Goal: Transaction & Acquisition: Purchase product/service

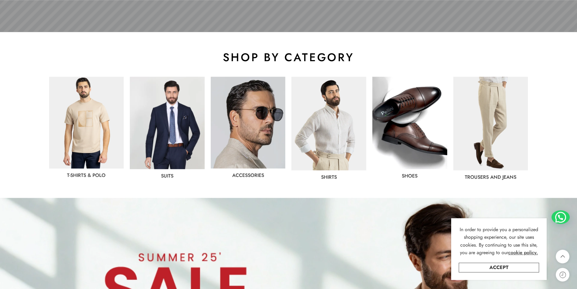
scroll to position [278, 0]
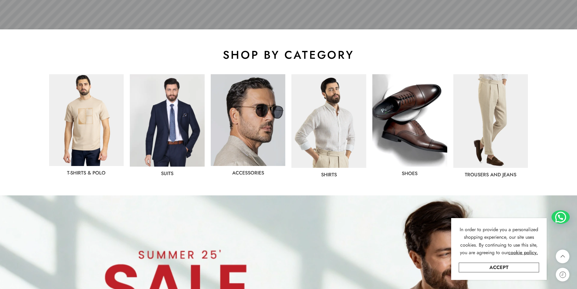
click at [176, 150] on img at bounding box center [167, 120] width 75 height 92
click at [518, 270] on link "Accept" at bounding box center [499, 268] width 80 height 10
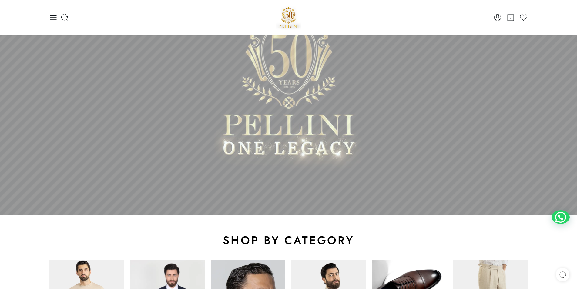
scroll to position [247, 0]
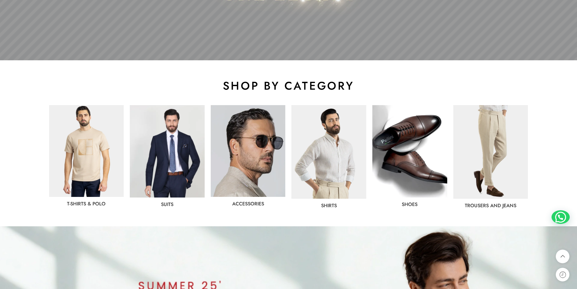
click at [344, 152] on img at bounding box center [328, 152] width 75 height 94
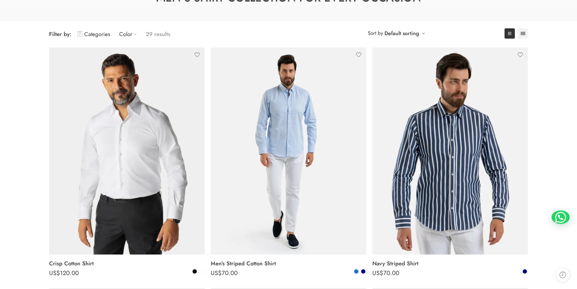
scroll to position [93, 0]
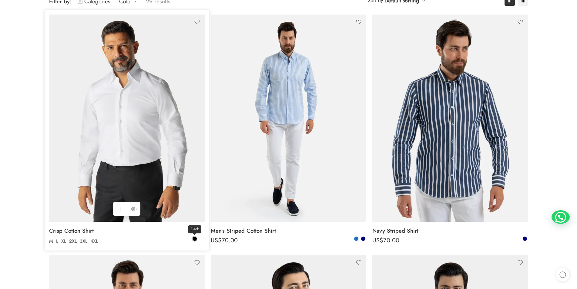
click at [194, 237] on span at bounding box center [195, 239] width 4 height 4
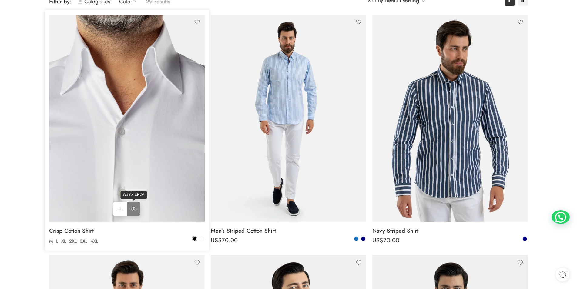
click at [136, 207] on icon at bounding box center [134, 209] width 6 height 11
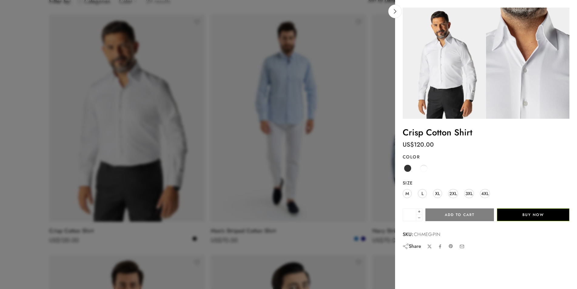
click at [178, 205] on div at bounding box center [288, 144] width 577 height 289
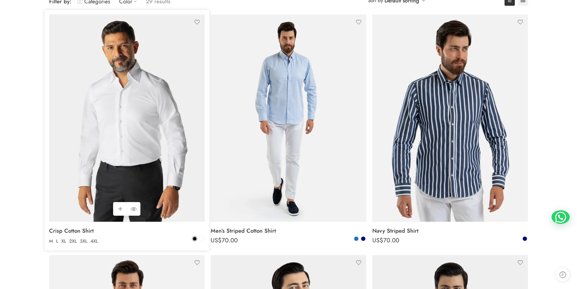
click at [200, 237] on div "Black White" at bounding box center [198, 239] width 12 height 7
click at [201, 240] on span at bounding box center [202, 239] width 4 height 4
click at [196, 238] on span at bounding box center [195, 239] width 4 height 4
click at [195, 240] on span at bounding box center [195, 239] width 4 height 4
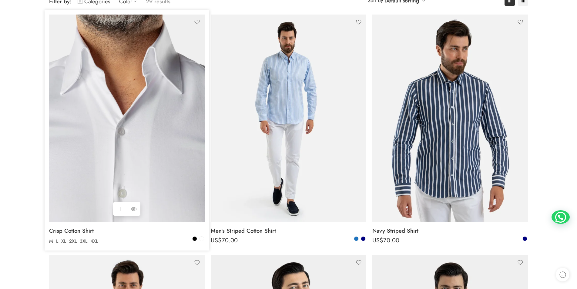
click at [160, 177] on img at bounding box center [127, 118] width 156 height 207
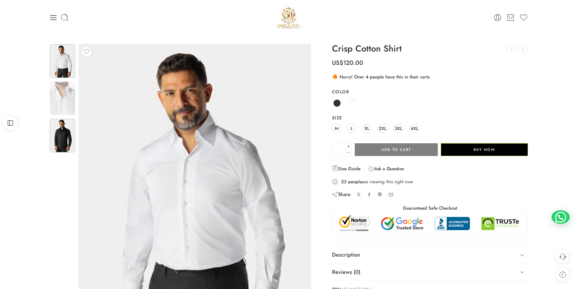
click at [68, 129] on img at bounding box center [62, 136] width 25 height 34
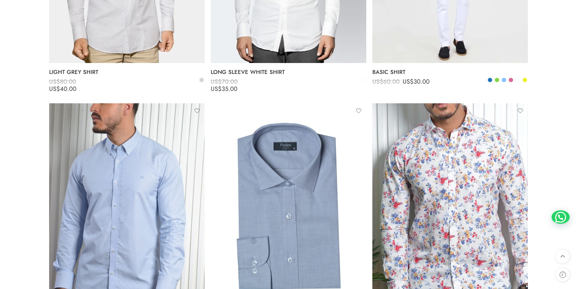
scroll to position [2103, 0]
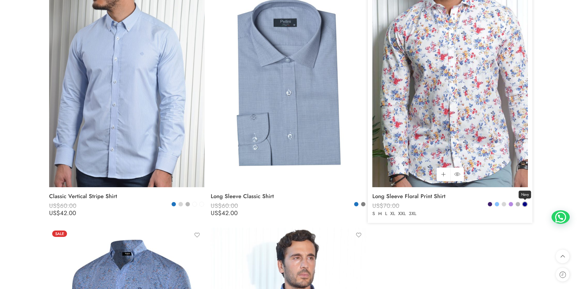
click at [526, 204] on span at bounding box center [525, 204] width 4 height 4
click at [492, 204] on span at bounding box center [490, 204] width 4 height 4
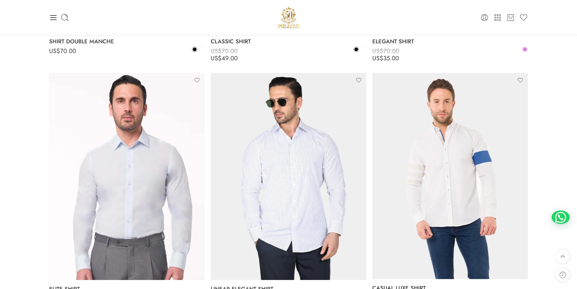
scroll to position [0, 0]
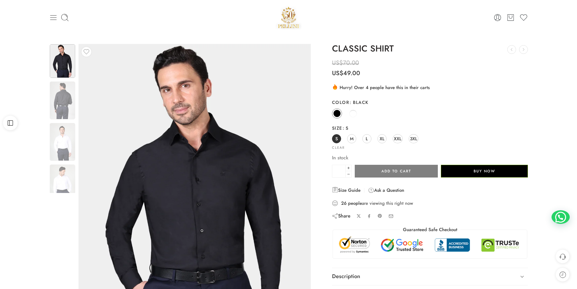
click at [51, 16] on icon at bounding box center [53, 17] width 8 height 8
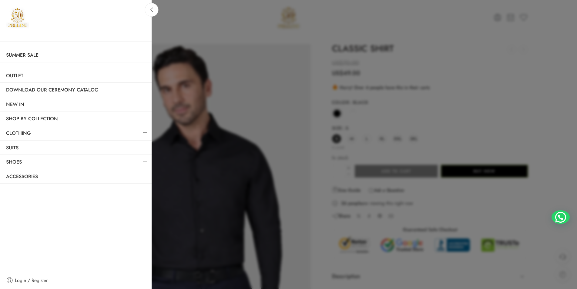
click at [271, 75] on div at bounding box center [288, 144] width 577 height 289
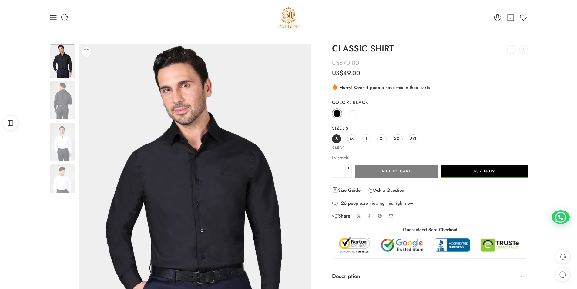
click at [292, 16] on img at bounding box center [289, 18] width 26 height 26
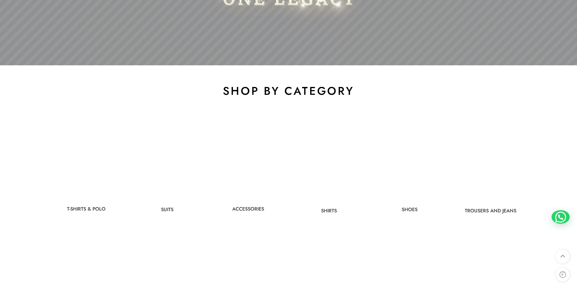
scroll to position [278, 0]
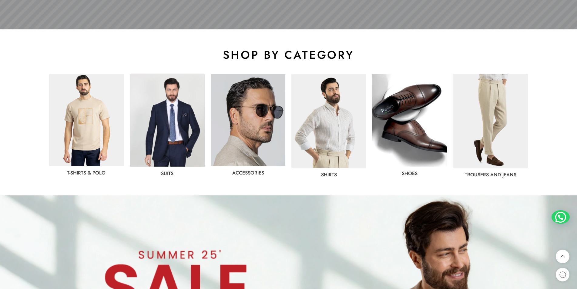
click at [483, 139] on img at bounding box center [490, 121] width 75 height 94
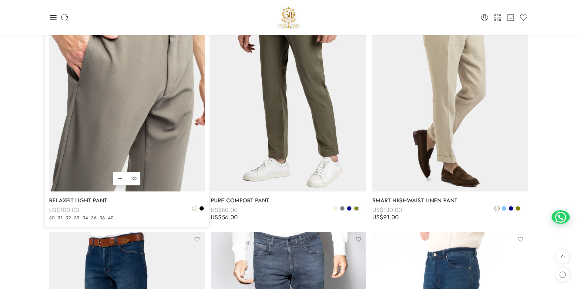
scroll to position [340, 0]
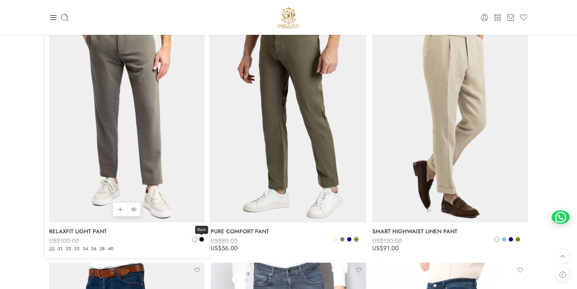
click at [201, 238] on span at bounding box center [202, 239] width 4 height 4
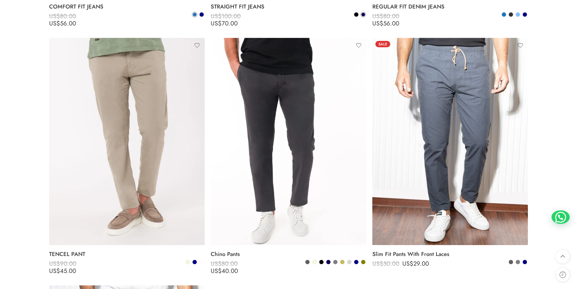
scroll to position [835, 0]
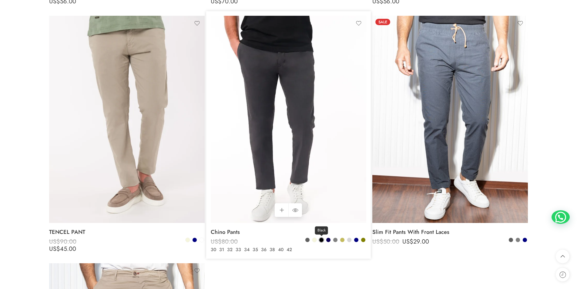
click at [321, 240] on span at bounding box center [321, 240] width 4 height 4
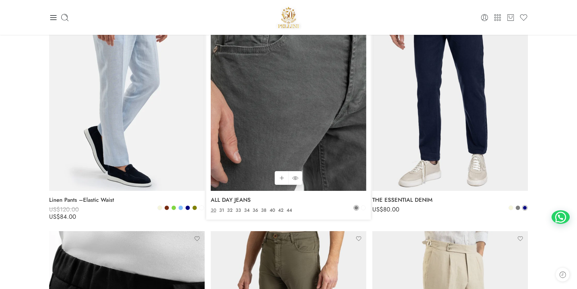
scroll to position [0, 0]
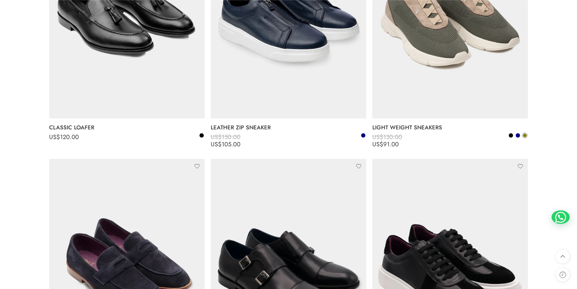
scroll to position [1021, 0]
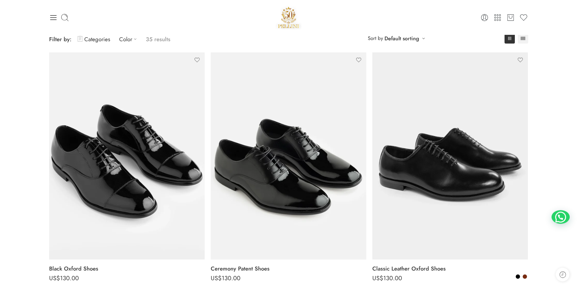
scroll to position [93, 0]
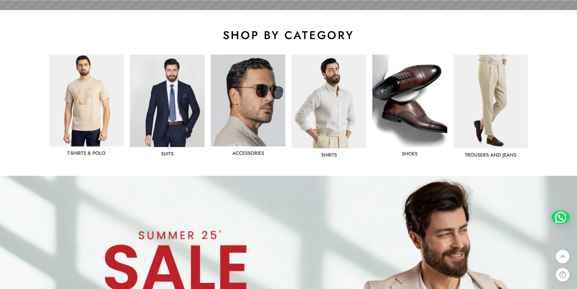
scroll to position [309, 0]
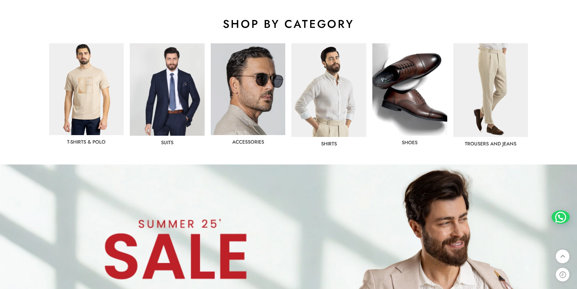
click at [484, 105] on img at bounding box center [490, 90] width 75 height 94
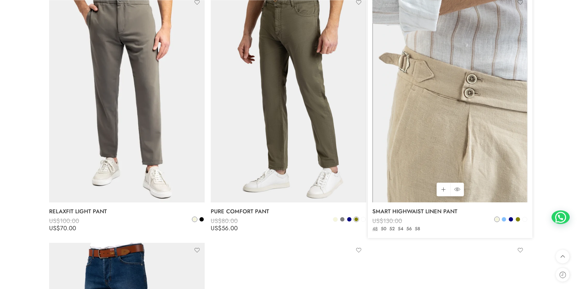
scroll to position [371, 0]
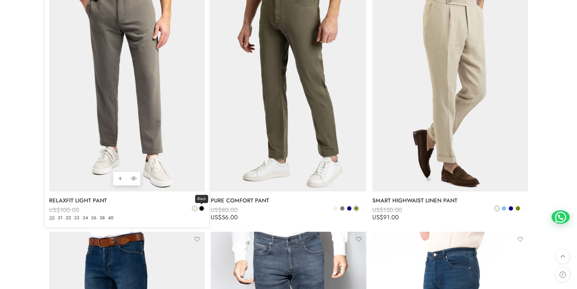
click at [203, 207] on span at bounding box center [201, 208] width 5 height 5
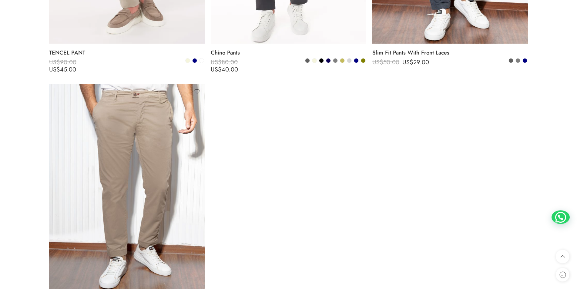
scroll to position [928, 0]
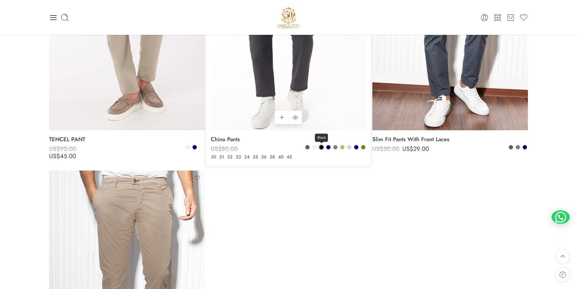
click at [322, 146] on span at bounding box center [321, 147] width 4 height 4
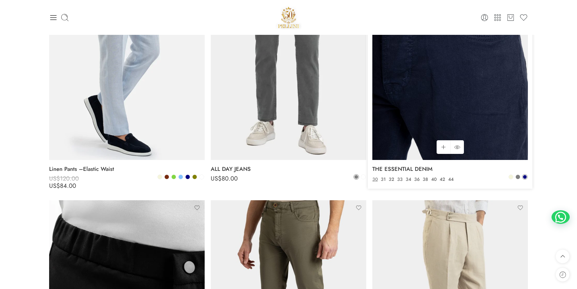
scroll to position [0, 0]
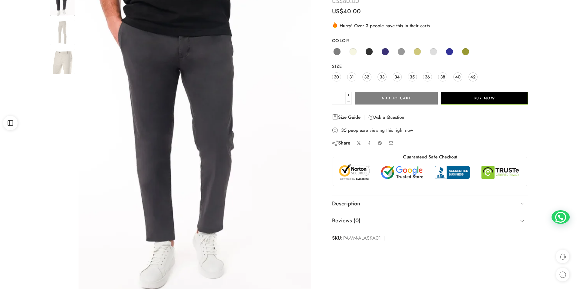
scroll to position [62, 0]
click at [368, 52] on span at bounding box center [369, 52] width 8 height 8
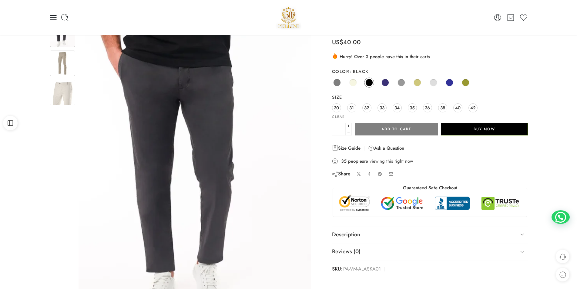
scroll to position [0, 0]
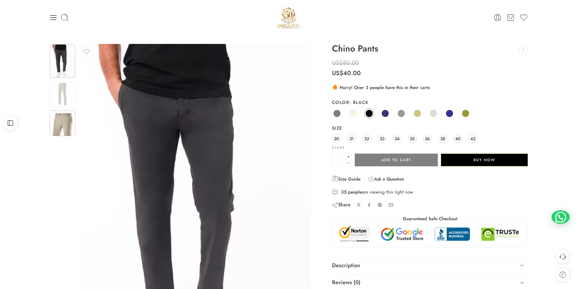
click at [56, 130] on img at bounding box center [62, 123] width 25 height 25
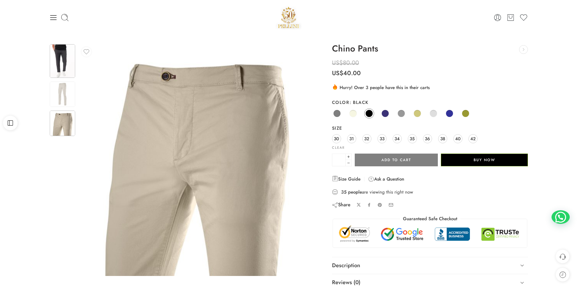
click at [59, 60] on img at bounding box center [62, 61] width 25 height 34
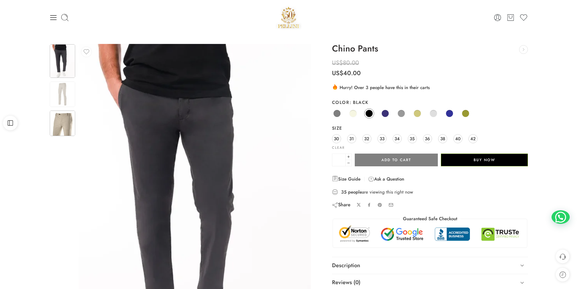
click at [62, 123] on img at bounding box center [62, 123] width 25 height 25
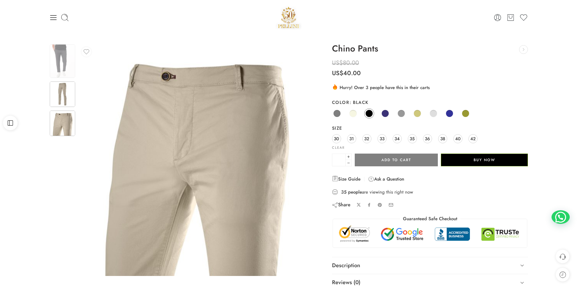
click at [69, 85] on img at bounding box center [62, 94] width 25 height 25
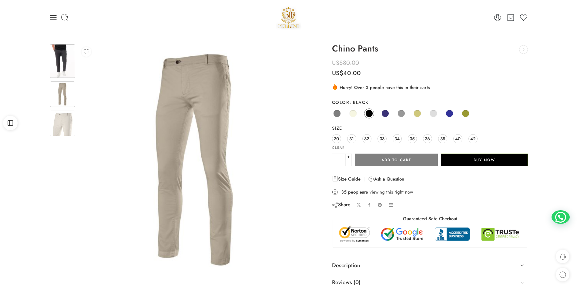
click at [70, 61] on img at bounding box center [62, 61] width 25 height 34
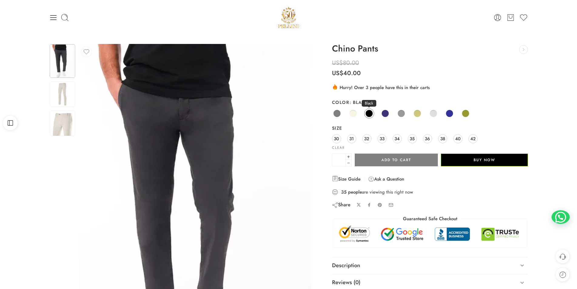
click at [370, 114] on span at bounding box center [369, 114] width 8 height 8
click at [370, 111] on span at bounding box center [369, 114] width 8 height 8
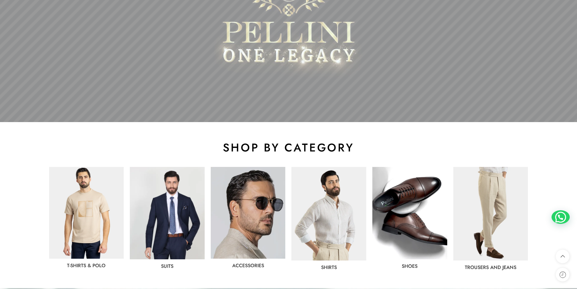
scroll to position [247, 0]
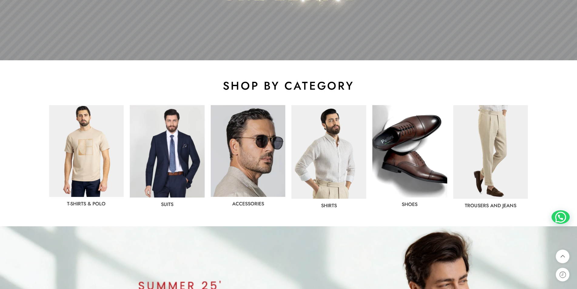
click at [314, 146] on img at bounding box center [328, 152] width 75 height 94
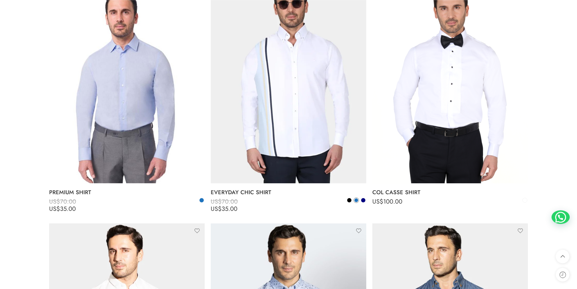
scroll to position [1299, 0]
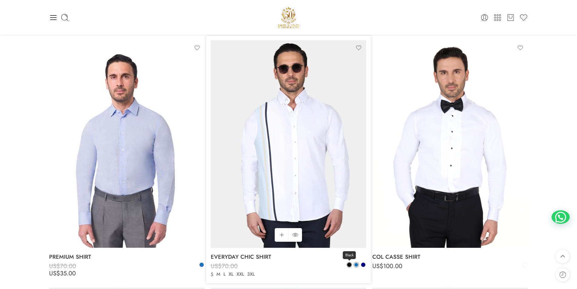
click at [351, 264] on span at bounding box center [349, 265] width 4 height 4
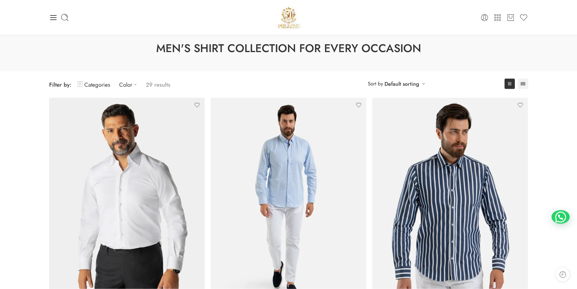
scroll to position [0, 0]
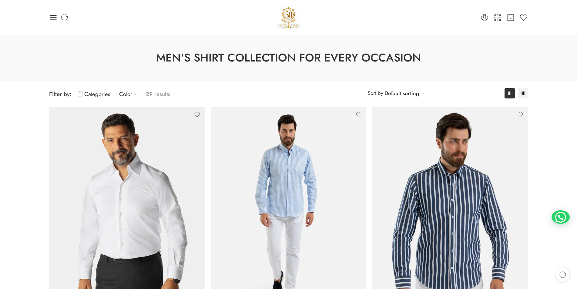
click at [58, 18] on div at bounding box center [129, 17] width 160 height 8
click at [56, 18] on icon at bounding box center [53, 17] width 8 height 8
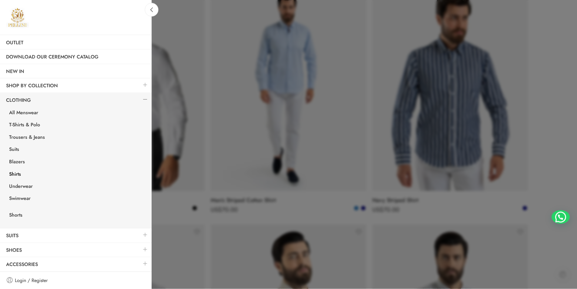
scroll to position [124, 0]
click at [139, 265] on link at bounding box center [145, 263] width 13 height 13
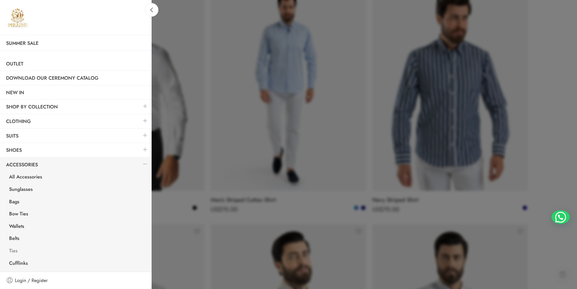
scroll to position [12, 0]
click at [15, 238] on link "Belts" at bounding box center [77, 239] width 149 height 12
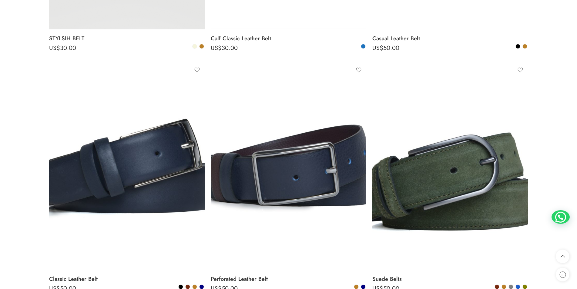
scroll to position [804, 0]
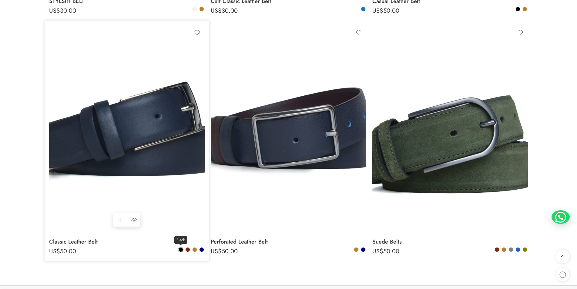
click at [180, 250] on span at bounding box center [181, 250] width 4 height 4
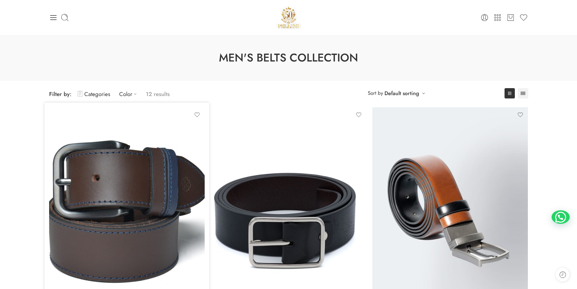
scroll to position [155, 0]
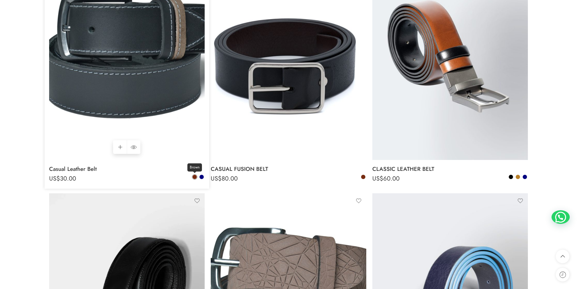
click at [196, 176] on span at bounding box center [195, 177] width 4 height 4
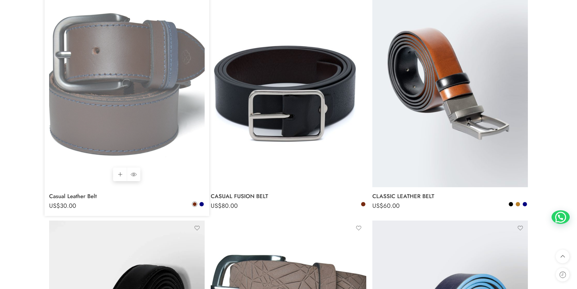
scroll to position [0, 0]
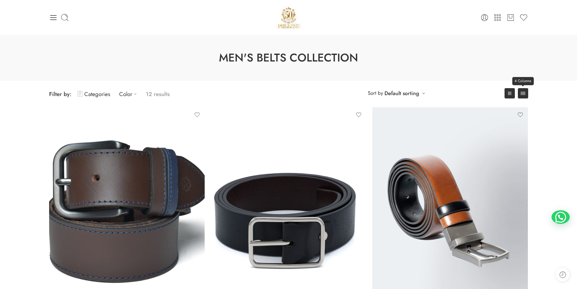
click at [524, 96] on link "4 Columns" at bounding box center [523, 93] width 10 height 10
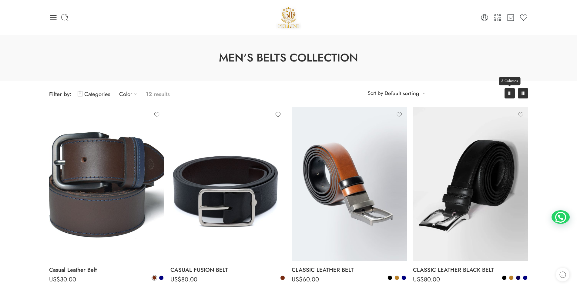
click at [510, 91] on link "3 Columns" at bounding box center [510, 93] width 10 height 10
